Goal: Task Accomplishment & Management: Manage account settings

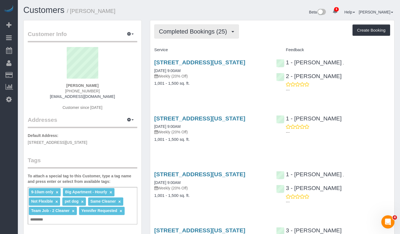
click at [227, 36] on button "Completed Bookings (25)" at bounding box center [196, 31] width 85 height 14
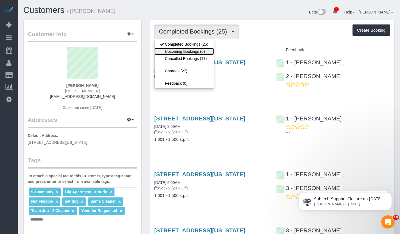
click at [179, 53] on link "Upcoming Bookings (6)" at bounding box center [184, 51] width 59 height 7
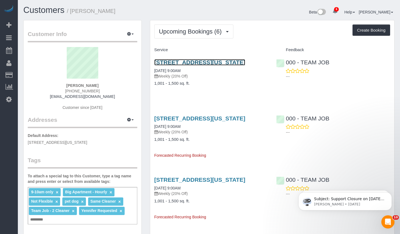
click at [186, 61] on link "[STREET_ADDRESS][US_STATE]" at bounding box center [199, 62] width 91 height 6
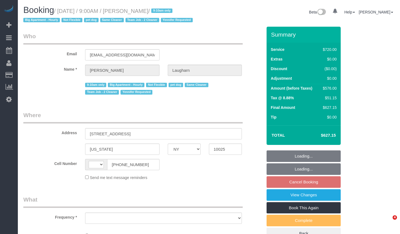
select select "NY"
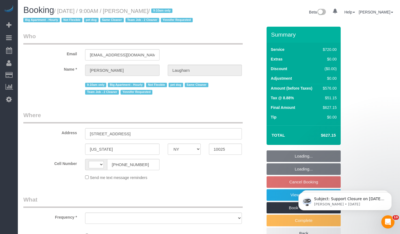
select select "string:US"
select select "object:698"
select select "string:stripe-pm_1Qg79n4VGloSiKo7Xb5RYN0j"
select select "2"
select select "270"
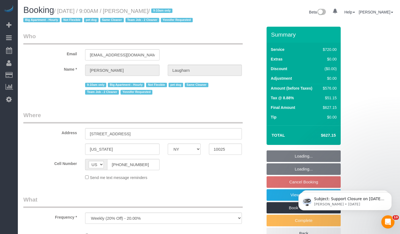
select select "spot2"
select select "number:89"
select select "number:70"
select select "number:13"
select select "number:6"
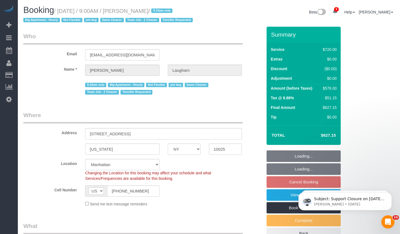
select select "object:1328"
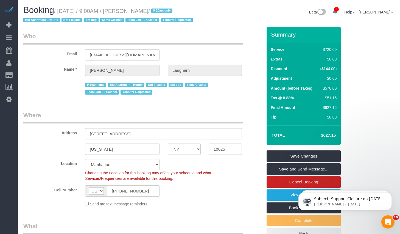
drag, startPoint x: 62, startPoint y: 10, endPoint x: 178, endPoint y: 11, distance: 116.7
click at [178, 11] on small "/ September 01, 2025 / 9:00AM / Fiona Laugharn / 9-10am only Big Apartment - Ho…" at bounding box center [108, 15] width 171 height 15
copy small "September 01, 2025 / 9:00AM / Fiona Laugharn"
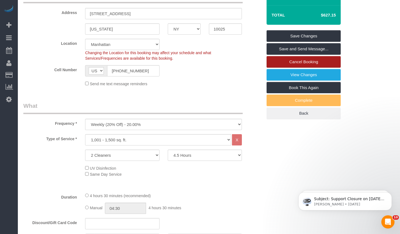
click at [303, 68] on link "Cancel Booking" at bounding box center [304, 62] width 74 height 12
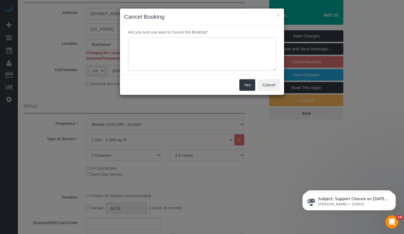
click at [164, 47] on textarea at bounding box center [202, 54] width 148 height 34
paste textarea "ongoing construction and resume on 9/8"
type textarea "ongoing construction and resume on 9/8"
click at [245, 88] on button "Yes" at bounding box center [248, 85] width 16 height 12
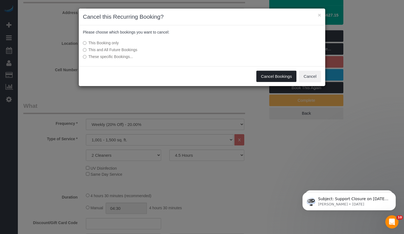
click at [270, 73] on button "Cancel Bookings" at bounding box center [277, 77] width 40 height 12
